Goal: Task Accomplishment & Management: Use online tool/utility

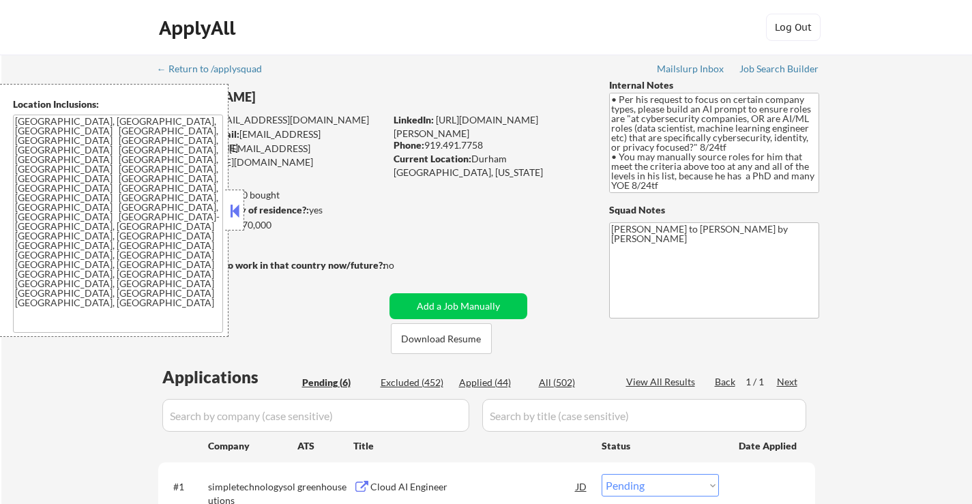
select select ""pending""
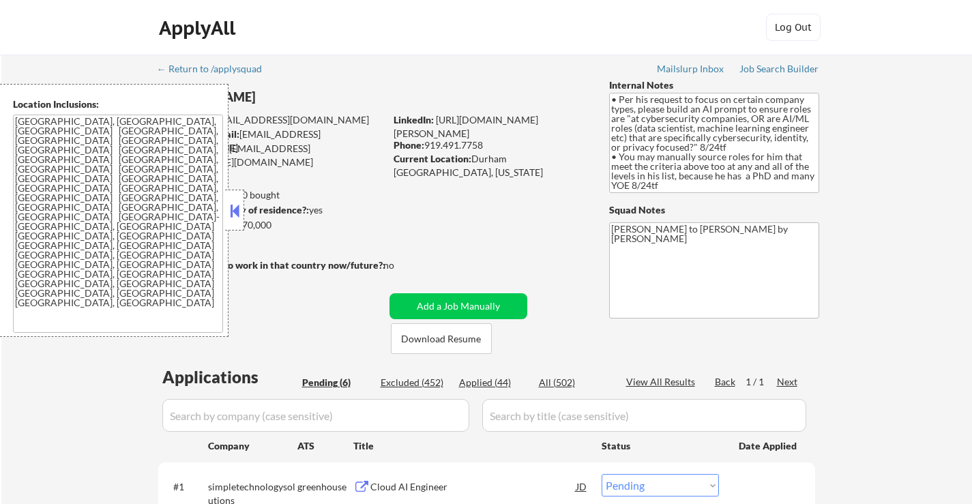
select select ""pending""
click at [237, 201] on button at bounding box center [234, 210] width 15 height 20
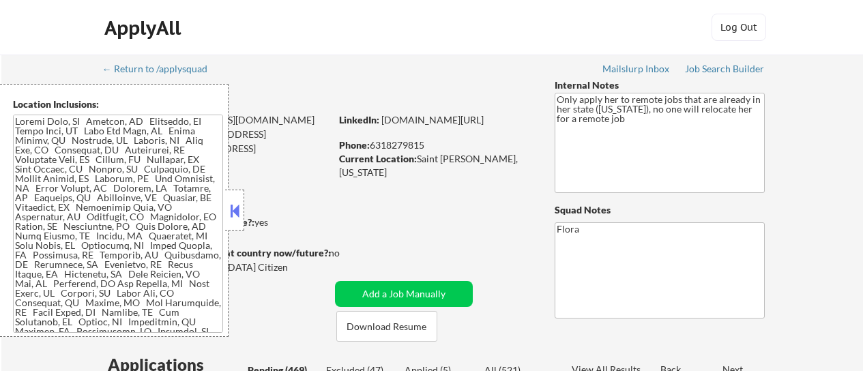
select select ""pending""
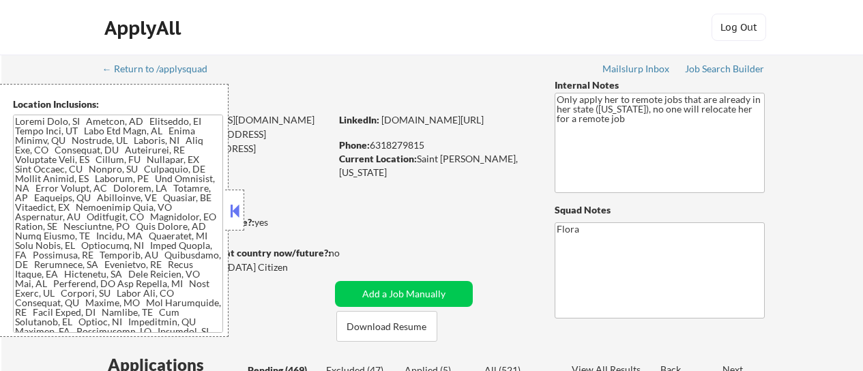
select select ""pending""
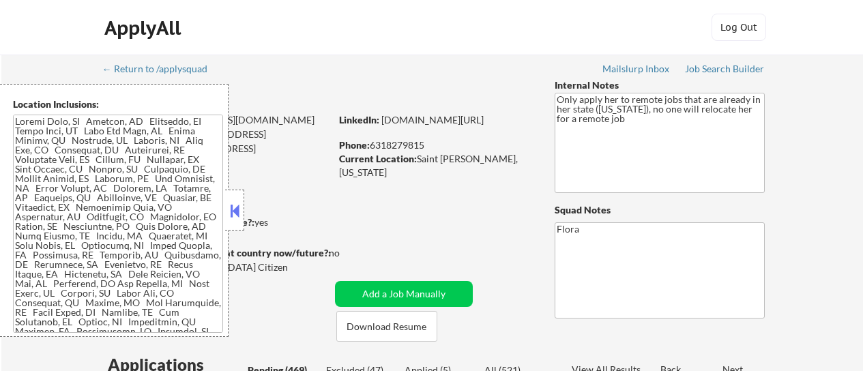
select select ""pending""
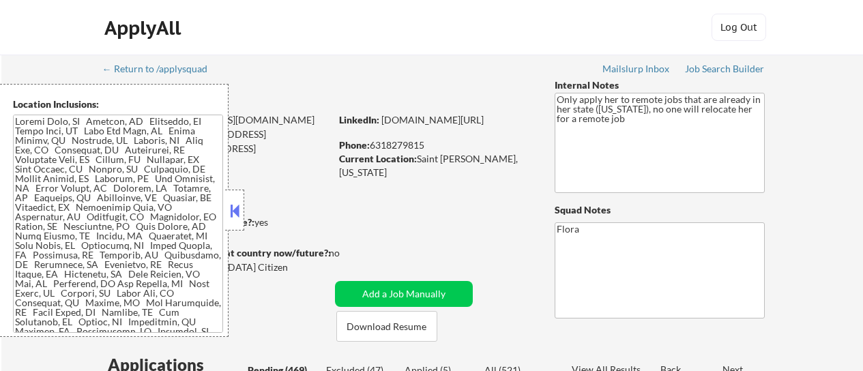
select select ""pending""
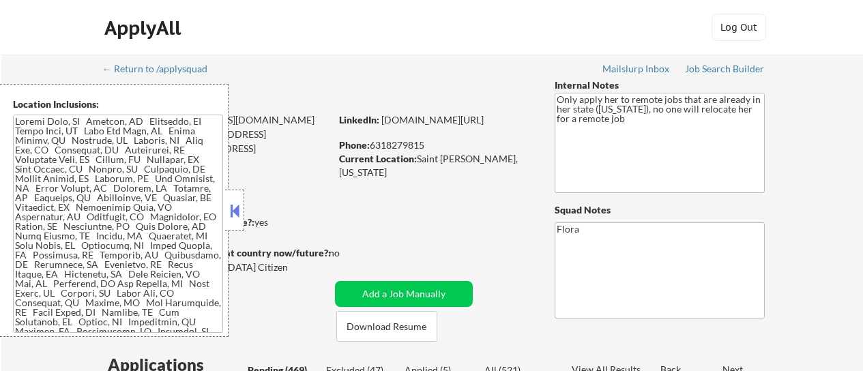
select select ""pending""
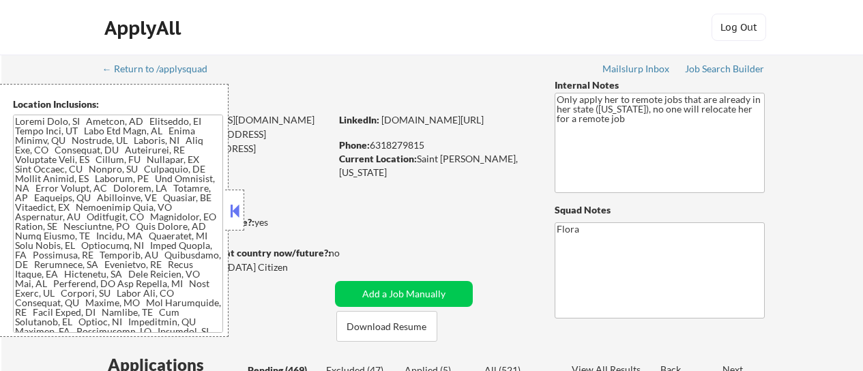
select select ""pending""
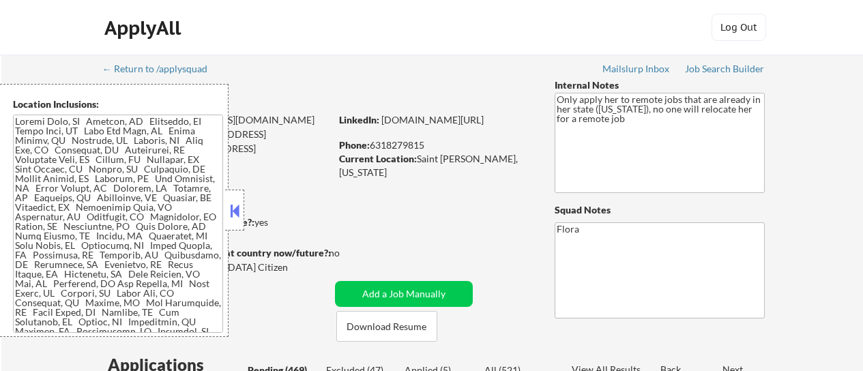
select select ""pending""
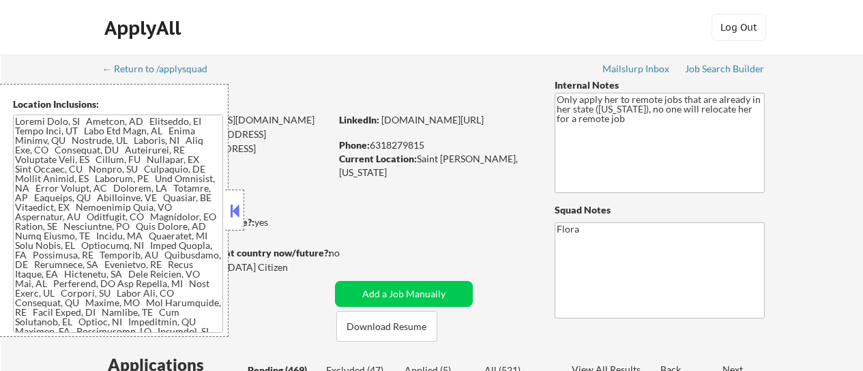
select select ""pending""
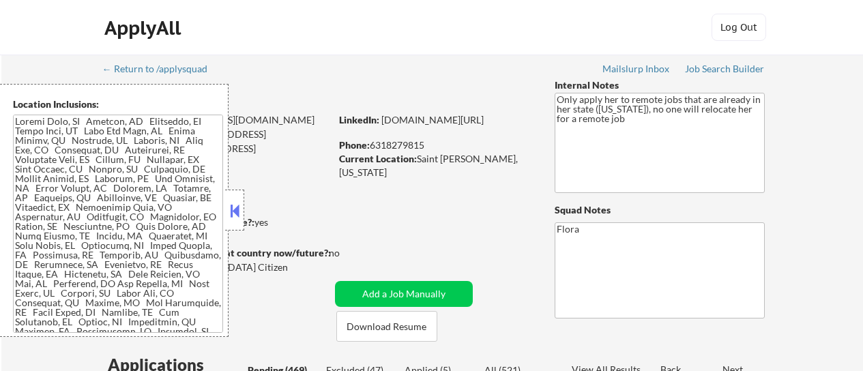
select select ""pending""
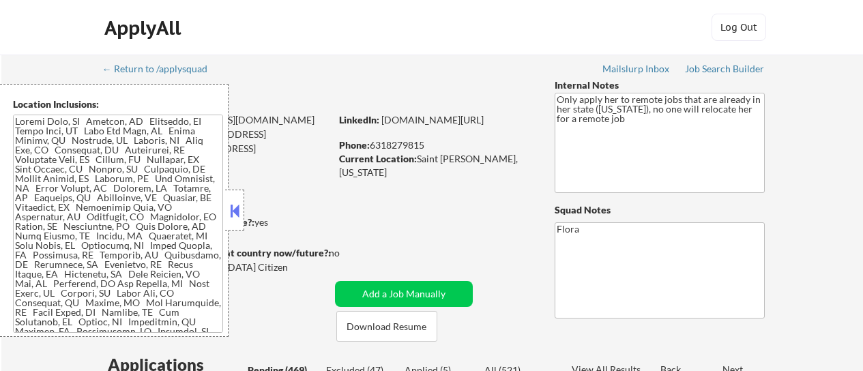
select select ""pending""
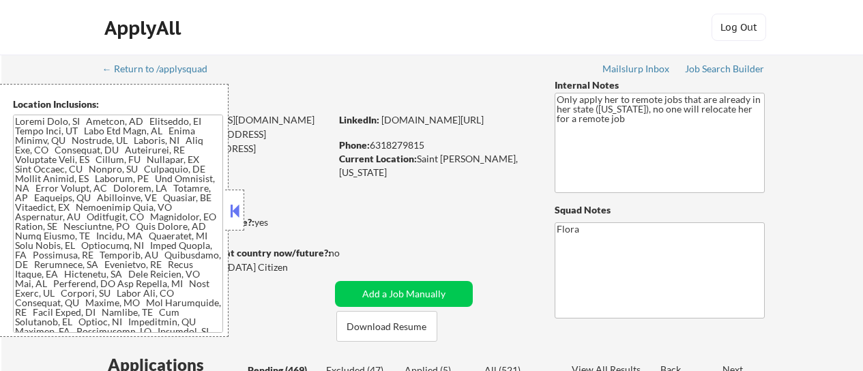
select select ""pending""
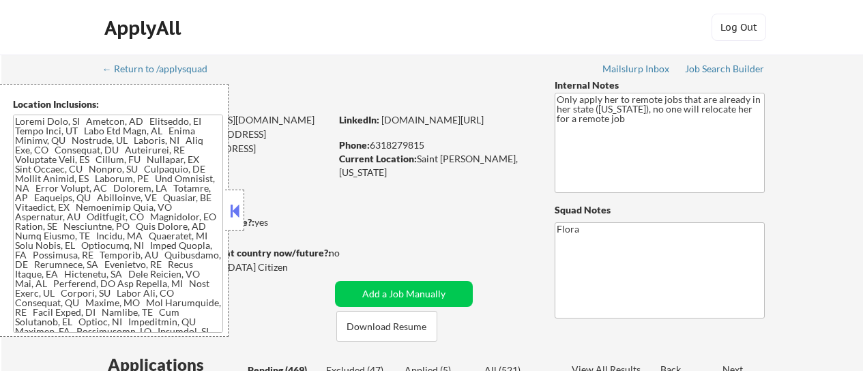
select select ""pending""
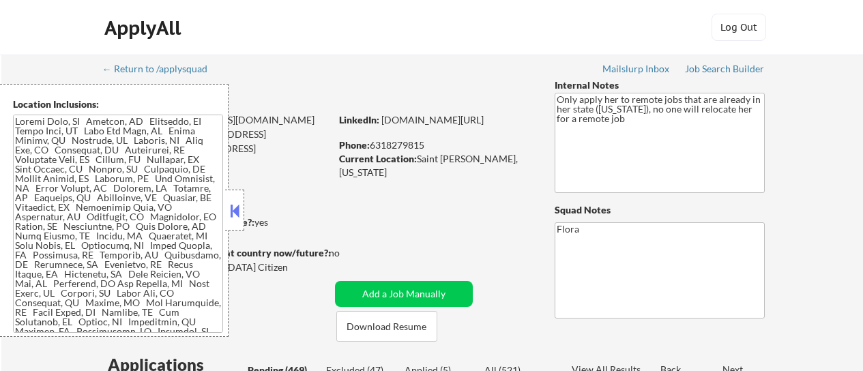
select select ""pending""
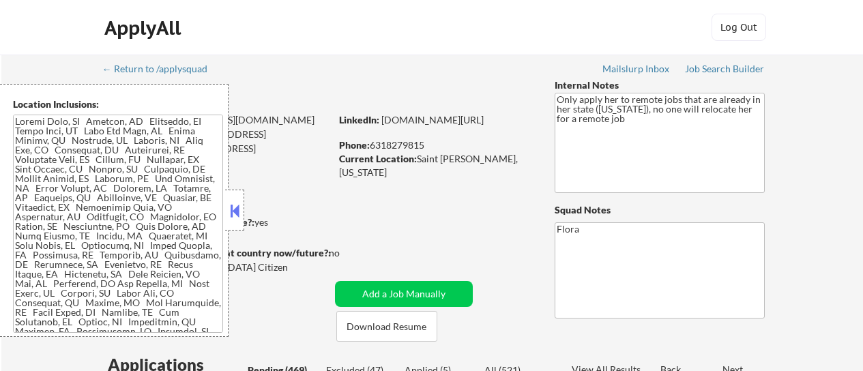
select select ""pending""
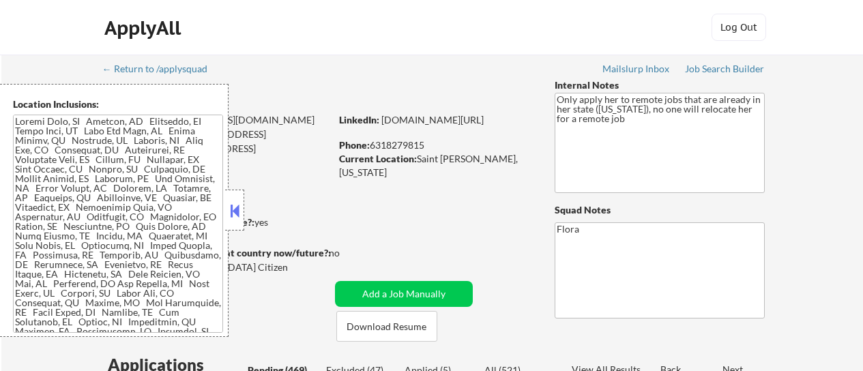
select select ""pending""
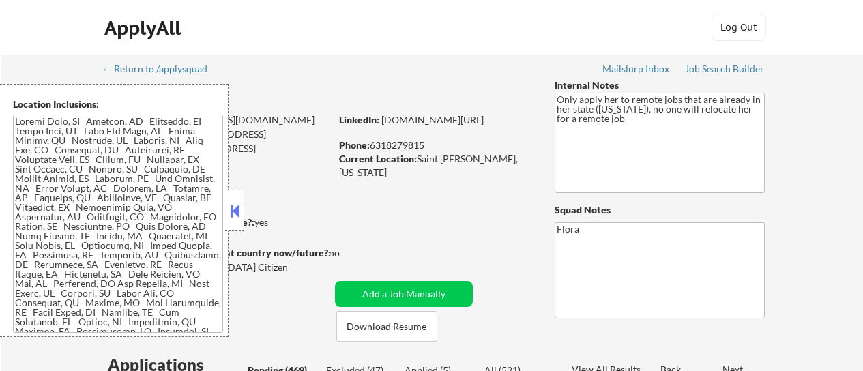
select select ""pending""
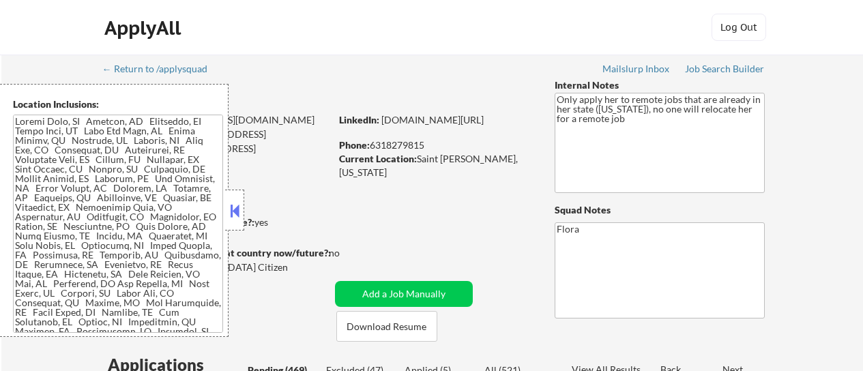
select select ""pending""
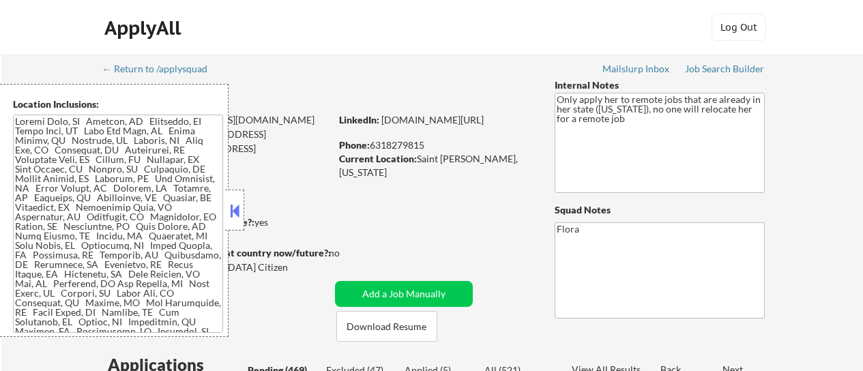
select select ""pending""
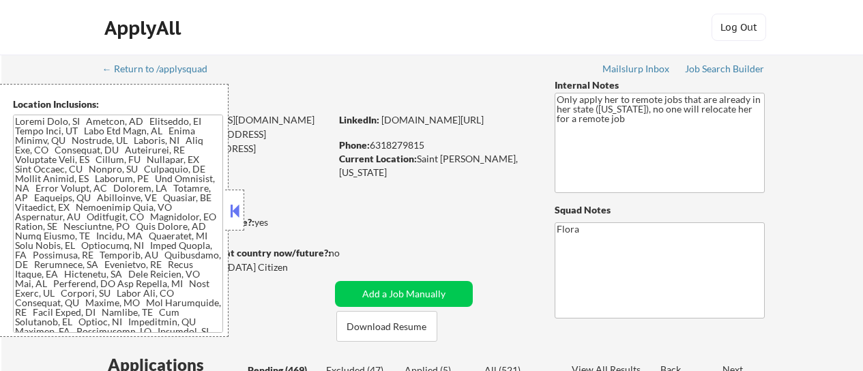
select select ""pending""
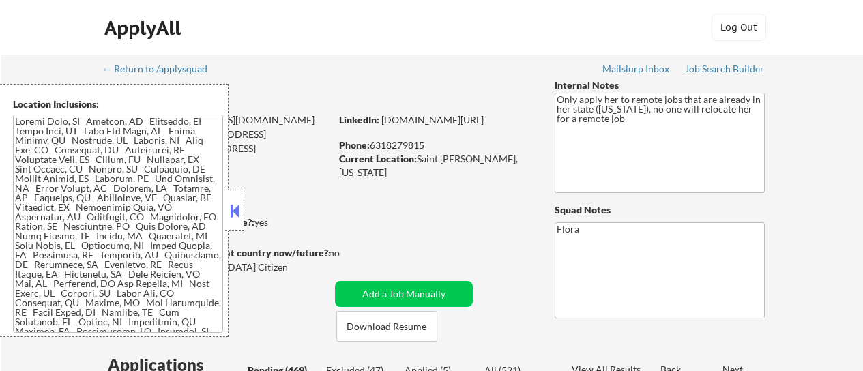
select select ""pending""
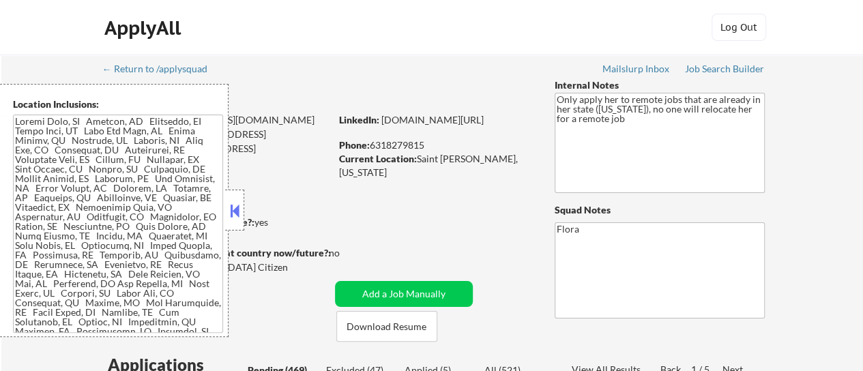
click at [232, 202] on button at bounding box center [234, 210] width 15 height 20
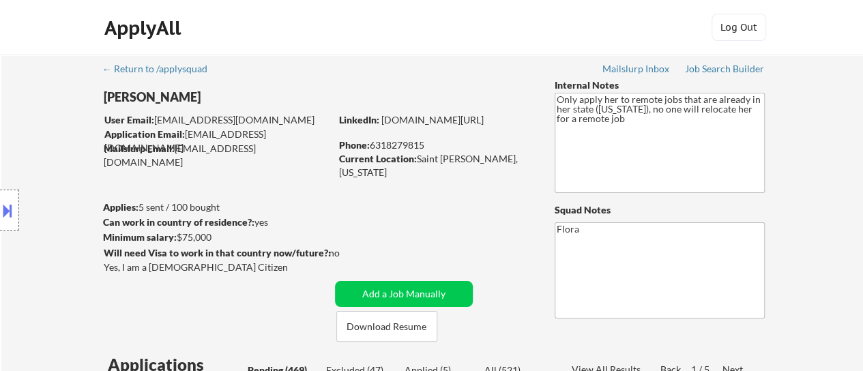
click at [389, 326] on button "Download Resume" at bounding box center [386, 326] width 101 height 31
